Goal: Information Seeking & Learning: Learn about a topic

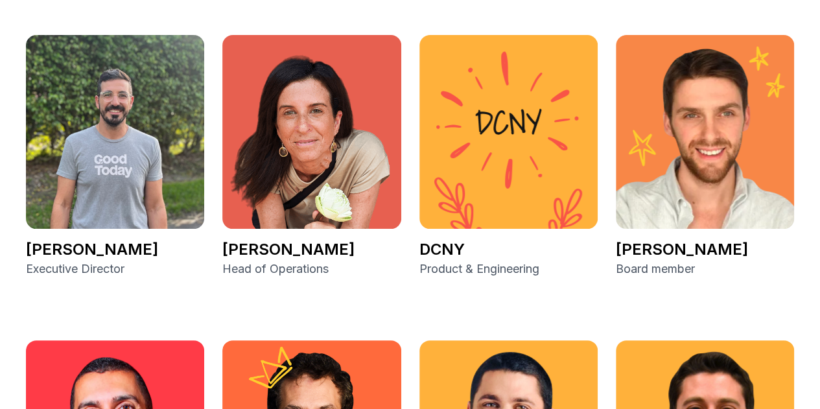
scroll to position [1750, 0]
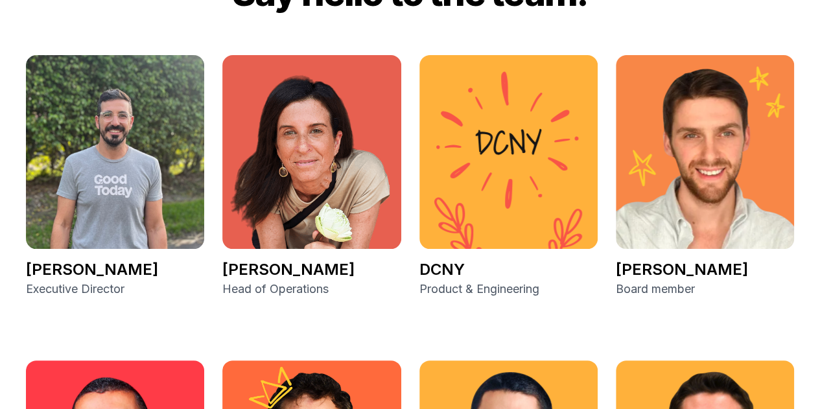
click at [665, 184] on img at bounding box center [705, 152] width 178 height 194
click at [686, 231] on img at bounding box center [705, 152] width 178 height 194
click at [677, 268] on p "[PERSON_NAME]" at bounding box center [705, 269] width 178 height 21
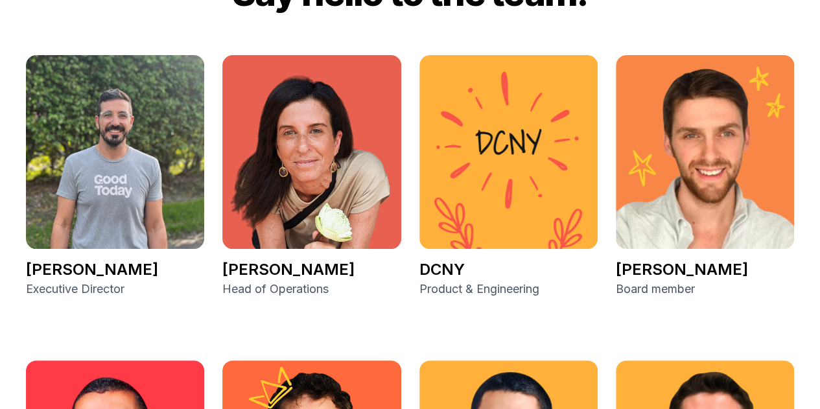
click at [703, 217] on img at bounding box center [705, 152] width 178 height 194
click at [653, 291] on p "Board member" at bounding box center [705, 289] width 178 height 18
click at [647, 273] on p "[PERSON_NAME]" at bounding box center [705, 269] width 178 height 21
click at [717, 227] on img at bounding box center [705, 152] width 178 height 194
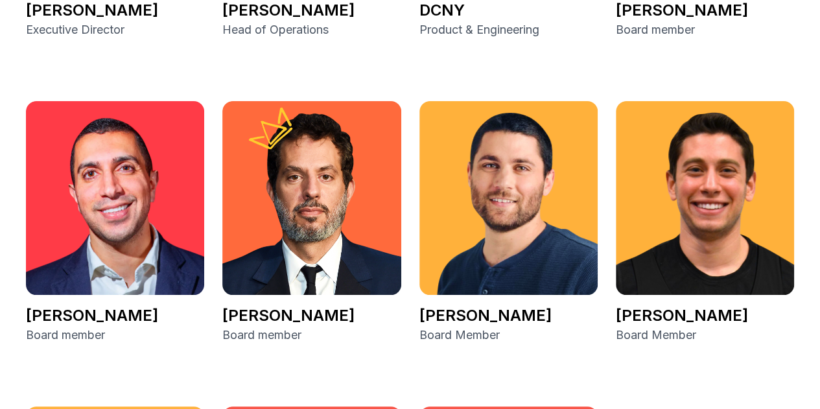
click at [44, 179] on img at bounding box center [115, 198] width 178 height 194
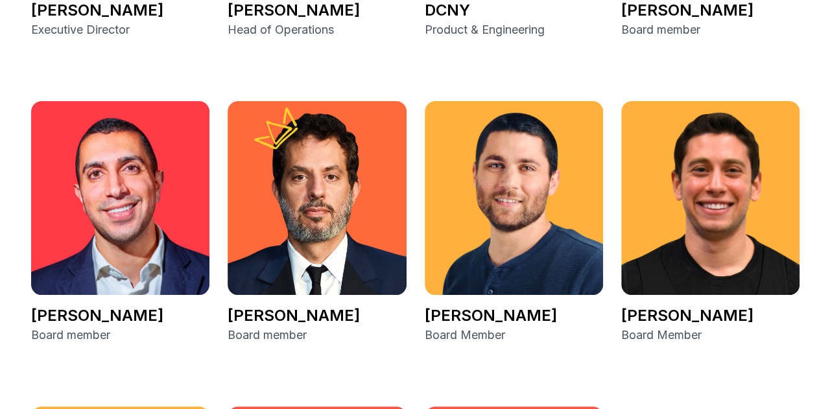
scroll to position [2012, 0]
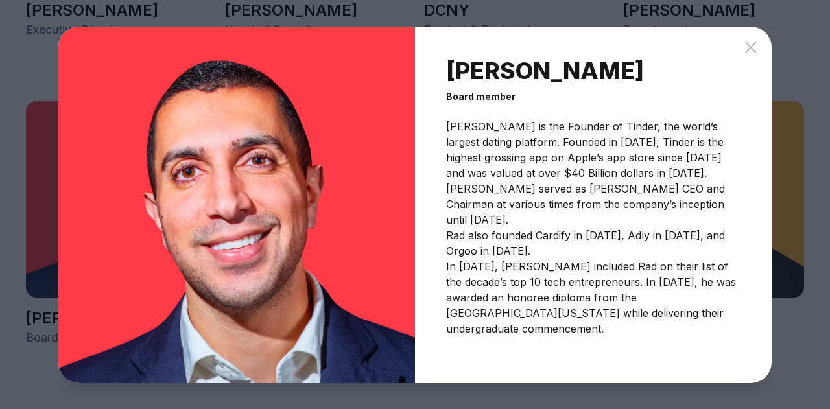
click at [578, 248] on p "[PERSON_NAME] is the Founder of Tinder, the world’s largest dating platform. Fo…" at bounding box center [593, 228] width 294 height 218
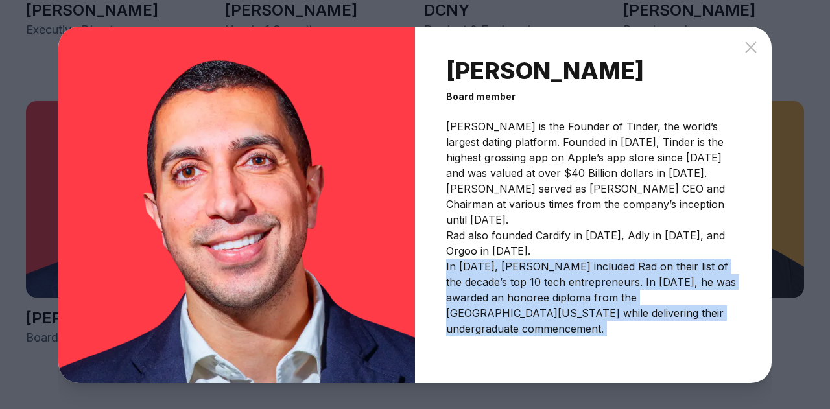
click at [578, 248] on p "[PERSON_NAME] is the Founder of Tinder, the world’s largest dating platform. Fo…" at bounding box center [593, 228] width 294 height 218
click at [680, 280] on p "[PERSON_NAME] is the Founder of Tinder, the world’s largest dating platform. Fo…" at bounding box center [593, 228] width 294 height 218
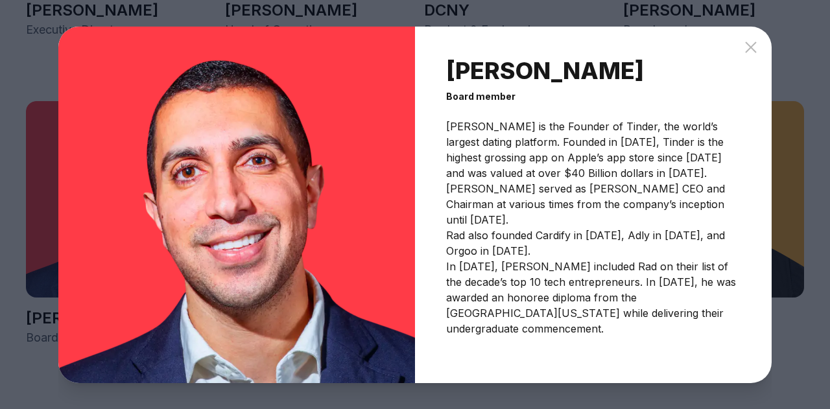
click at [710, 302] on p "[PERSON_NAME] is the Founder of Tinder, the world’s largest dating platform. Fo…" at bounding box center [593, 228] width 294 height 218
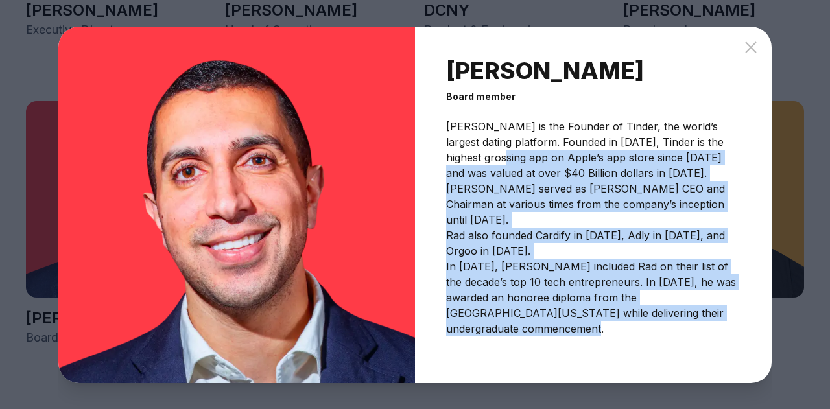
drag, startPoint x: 714, startPoint y: 301, endPoint x: 500, endPoint y: 163, distance: 254.9
click at [500, 163] on p "[PERSON_NAME] is the Founder of Tinder, the world’s largest dating platform. Fo…" at bounding box center [593, 228] width 294 height 218
click at [535, 227] on p "[PERSON_NAME] is the Founder of Tinder, the world’s largest dating platform. Fo…" at bounding box center [593, 228] width 294 height 218
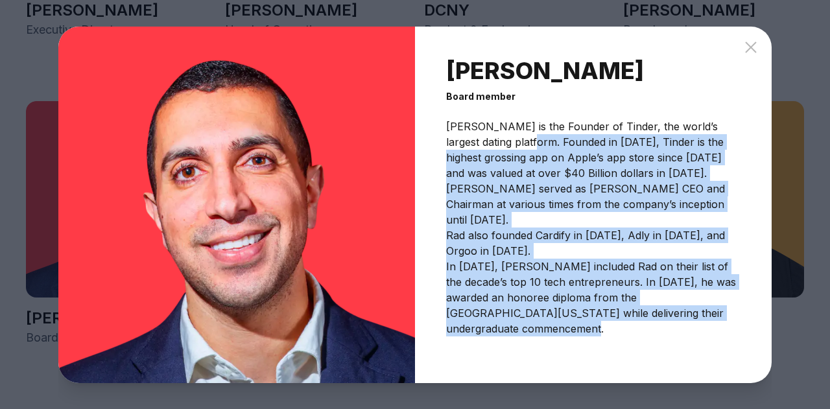
drag, startPoint x: 526, startPoint y: 141, endPoint x: 718, endPoint y: 310, distance: 256.2
click at [718, 310] on div "[PERSON_NAME] Board member [PERSON_NAME] is the Founder of Tinder, the world’s …" at bounding box center [593, 205] width 356 height 356
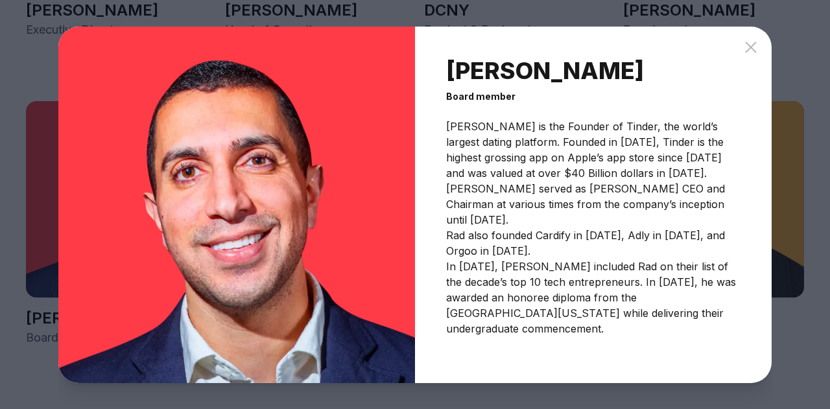
click at [750, 50] on icon at bounding box center [751, 48] width 16 height 16
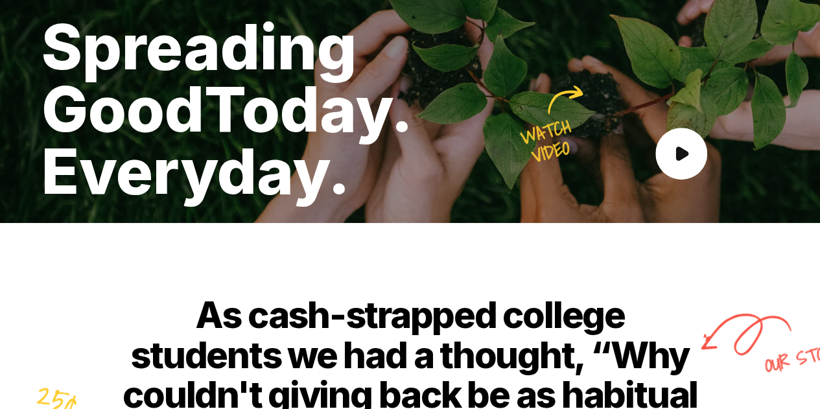
scroll to position [761, 0]
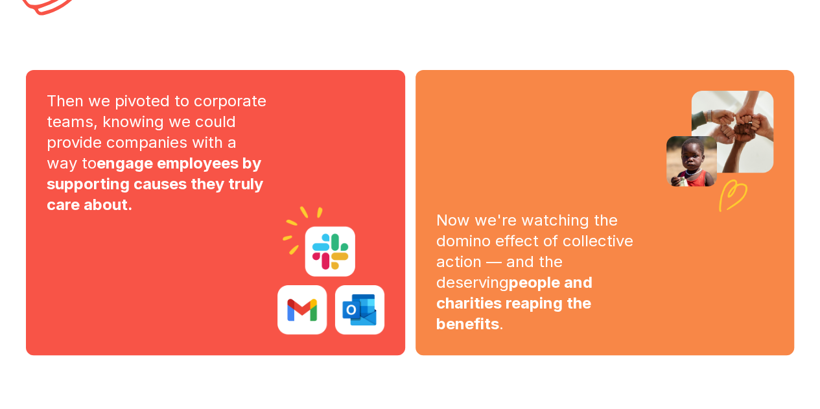
drag, startPoint x: 423, startPoint y: 130, endPoint x: 443, endPoint y: 300, distance: 171.0
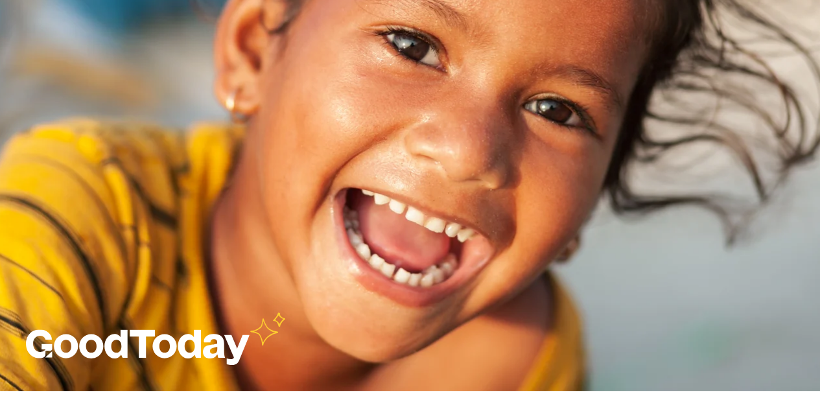
drag, startPoint x: 406, startPoint y: 78, endPoint x: 421, endPoint y: 237, distance: 159.4
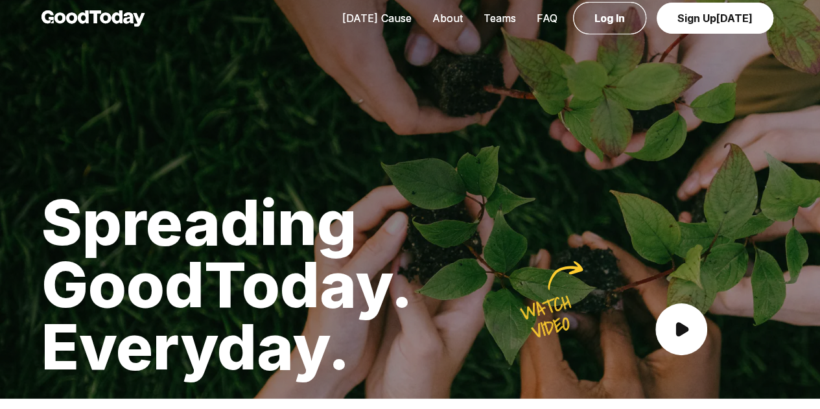
scroll to position [0, 0]
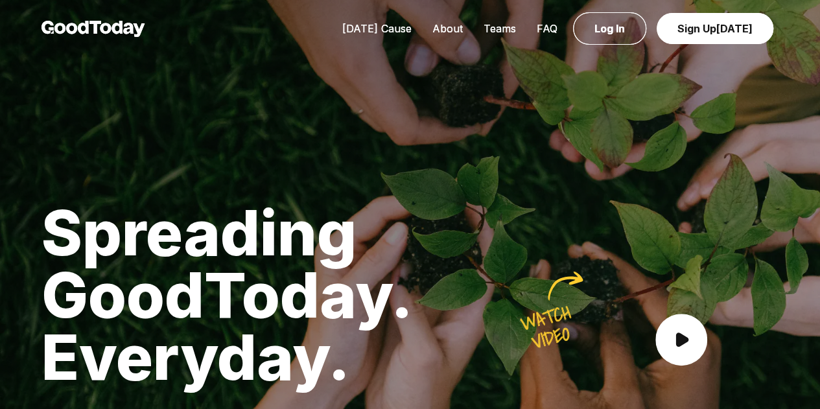
drag, startPoint x: 421, startPoint y: 148, endPoint x: 411, endPoint y: -36, distance: 184.3
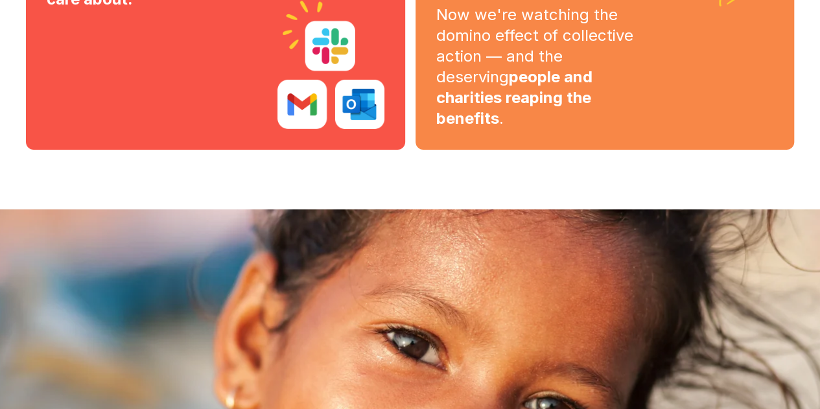
drag, startPoint x: 411, startPoint y: 13, endPoint x: 400, endPoint y: 198, distance: 185.0
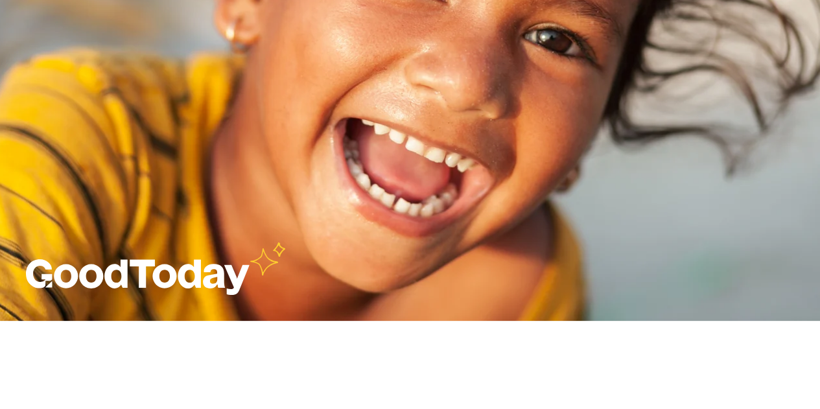
drag, startPoint x: 400, startPoint y: 198, endPoint x: 407, endPoint y: 267, distance: 69.7
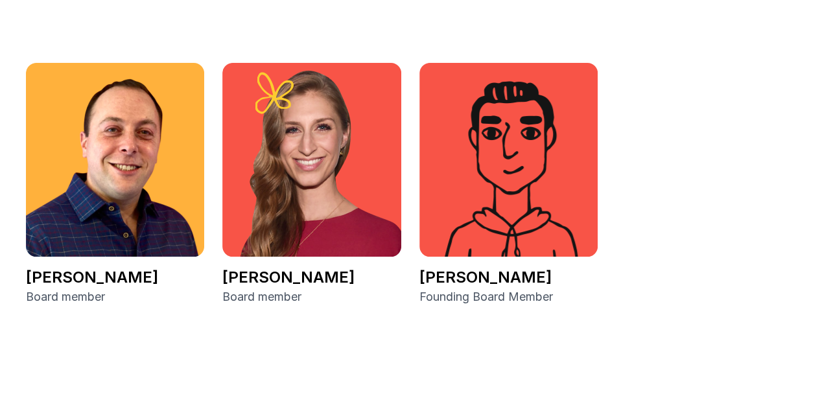
drag, startPoint x: 441, startPoint y: 35, endPoint x: 407, endPoint y: 209, distance: 177.6
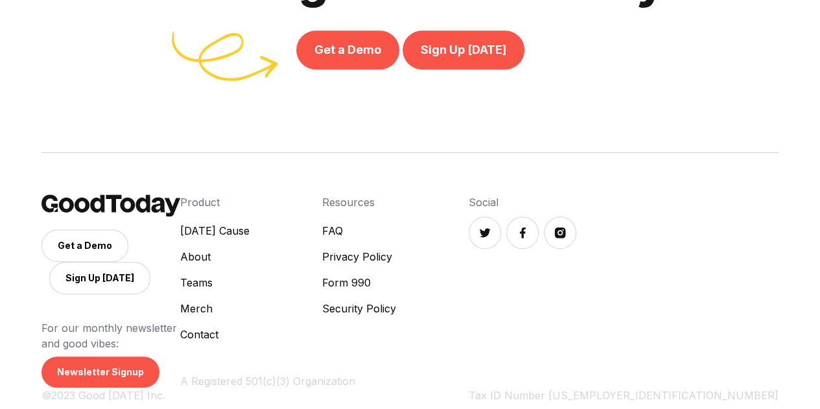
drag, startPoint x: 405, startPoint y: 248, endPoint x: 400, endPoint y: 296, distance: 48.9
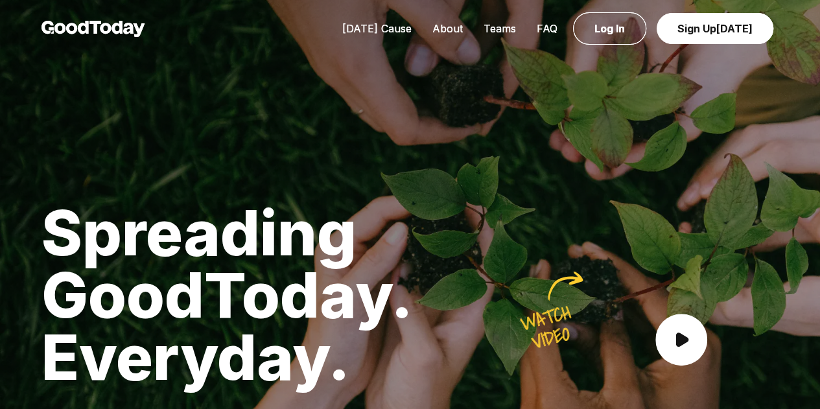
drag, startPoint x: 430, startPoint y: 170, endPoint x: 410, endPoint y: 78, distance: 93.7
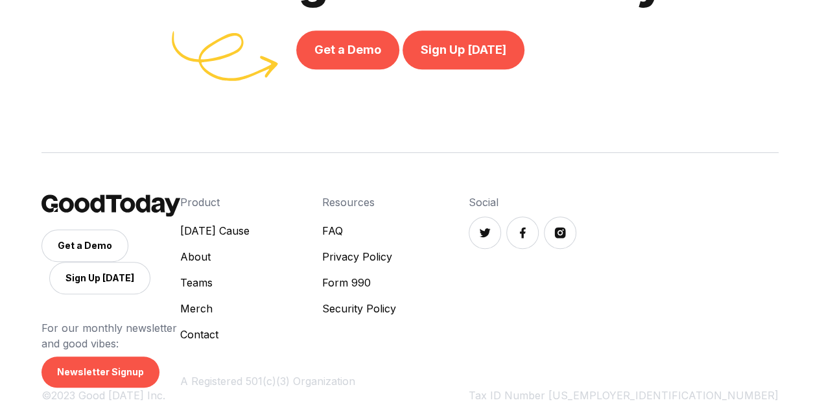
drag, startPoint x: 410, startPoint y: 78, endPoint x: 411, endPoint y: 190, distance: 111.5
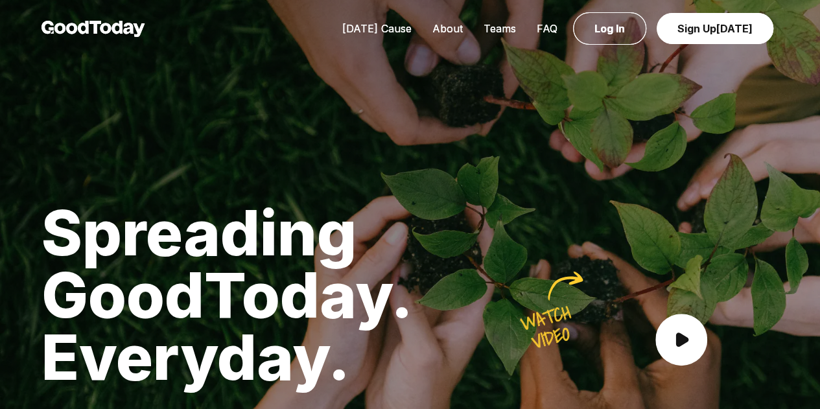
drag, startPoint x: 411, startPoint y: 190, endPoint x: 408, endPoint y: 13, distance: 176.9
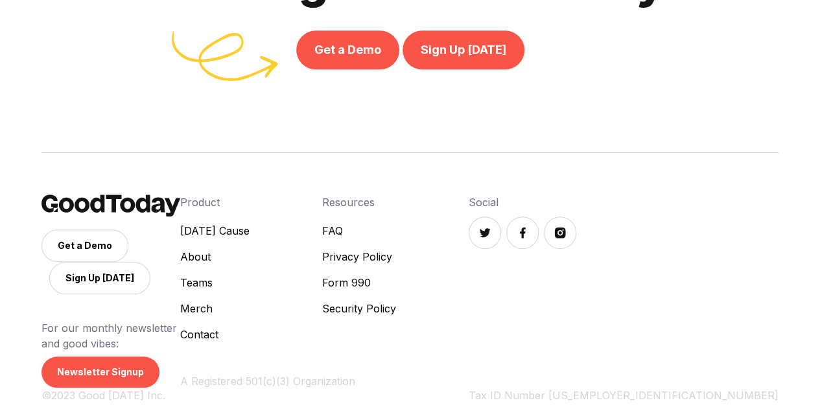
drag, startPoint x: 408, startPoint y: 8, endPoint x: 408, endPoint y: 180, distance: 171.1
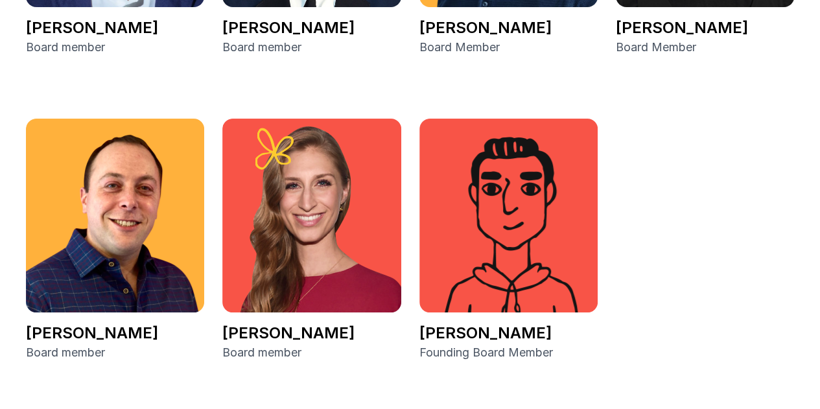
drag, startPoint x: 408, startPoint y: 180, endPoint x: 408, endPoint y: 67, distance: 113.4
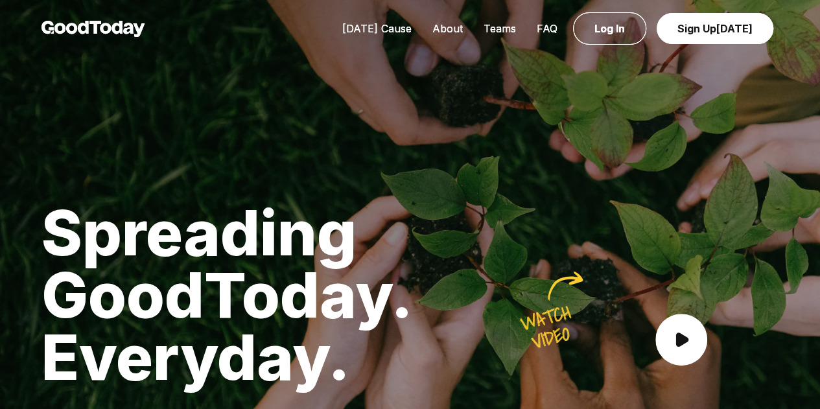
drag, startPoint x: 408, startPoint y: 67, endPoint x: 421, endPoint y: -78, distance: 145.7
